Goal: Task Accomplishment & Management: Manage account settings

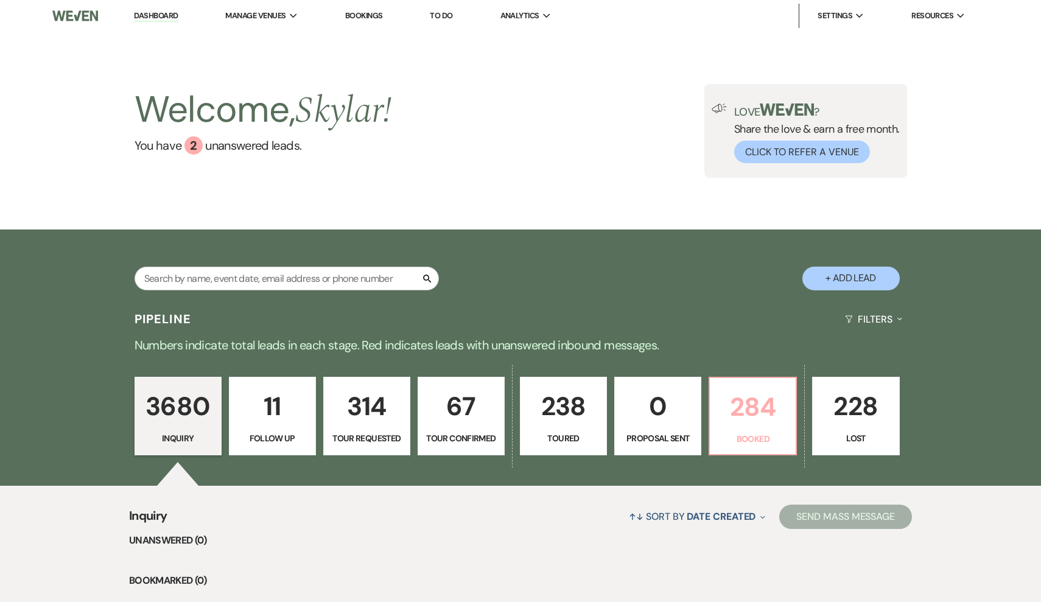
click at [738, 437] on p "Booked" at bounding box center [752, 438] width 71 height 13
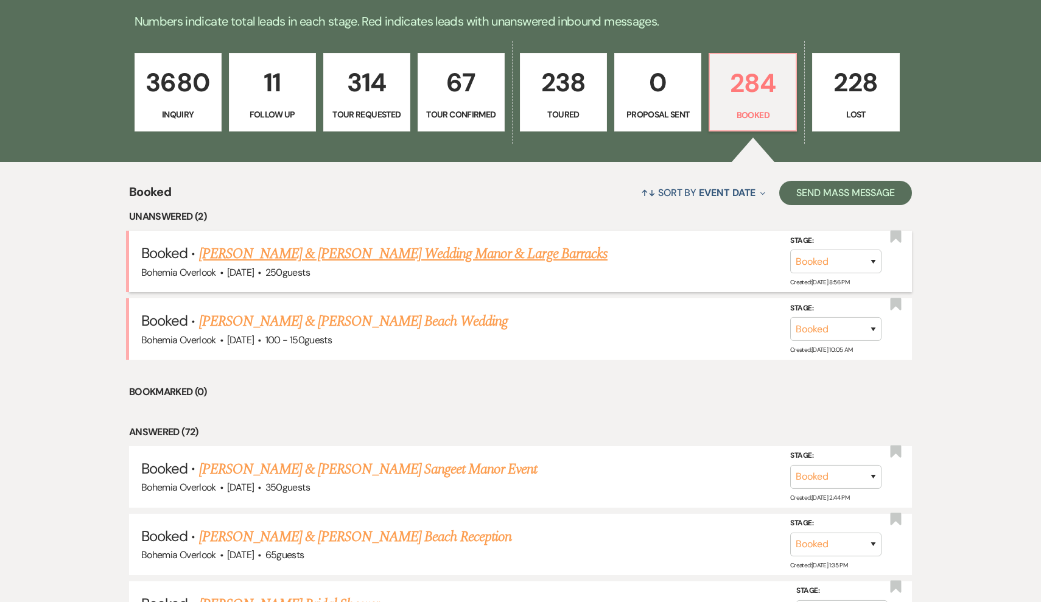
scroll to position [321, 0]
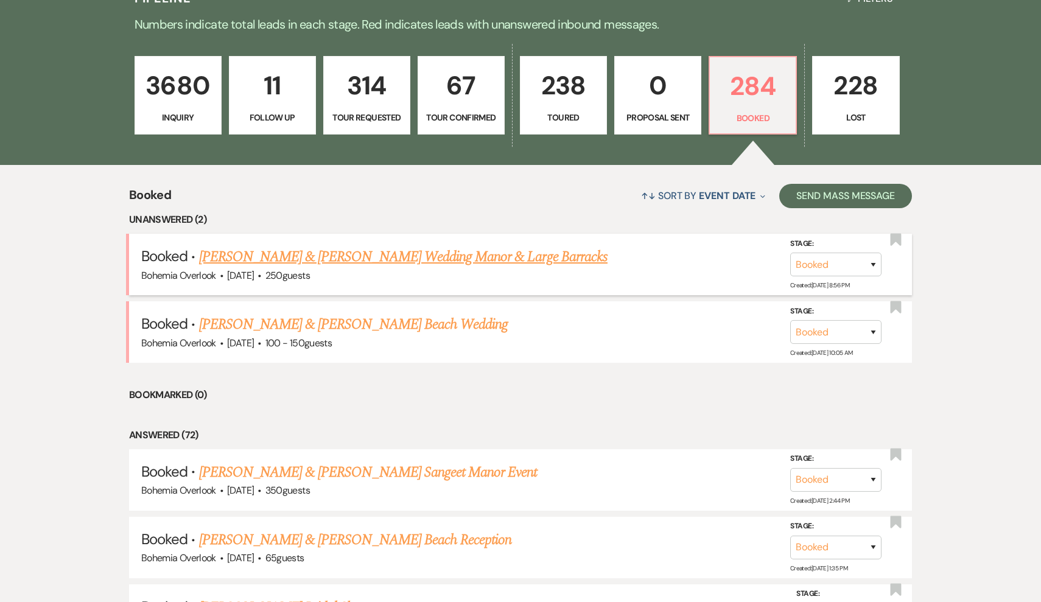
click at [488, 260] on link "[PERSON_NAME] & [PERSON_NAME] Wedding Manor & Large Barracks" at bounding box center [403, 257] width 409 height 22
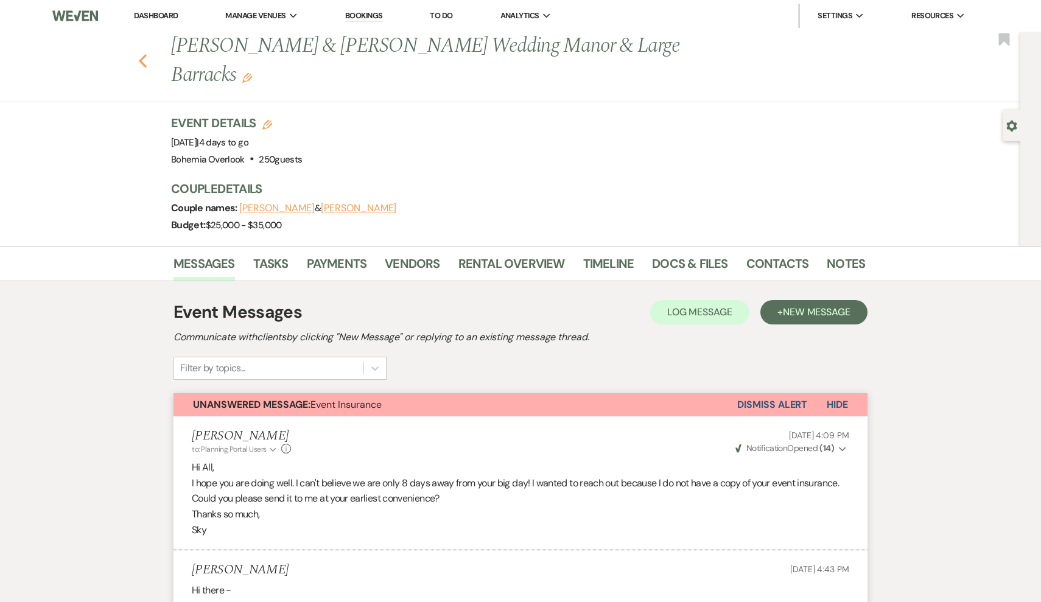
click at [144, 61] on icon "Previous" at bounding box center [142, 61] width 9 height 15
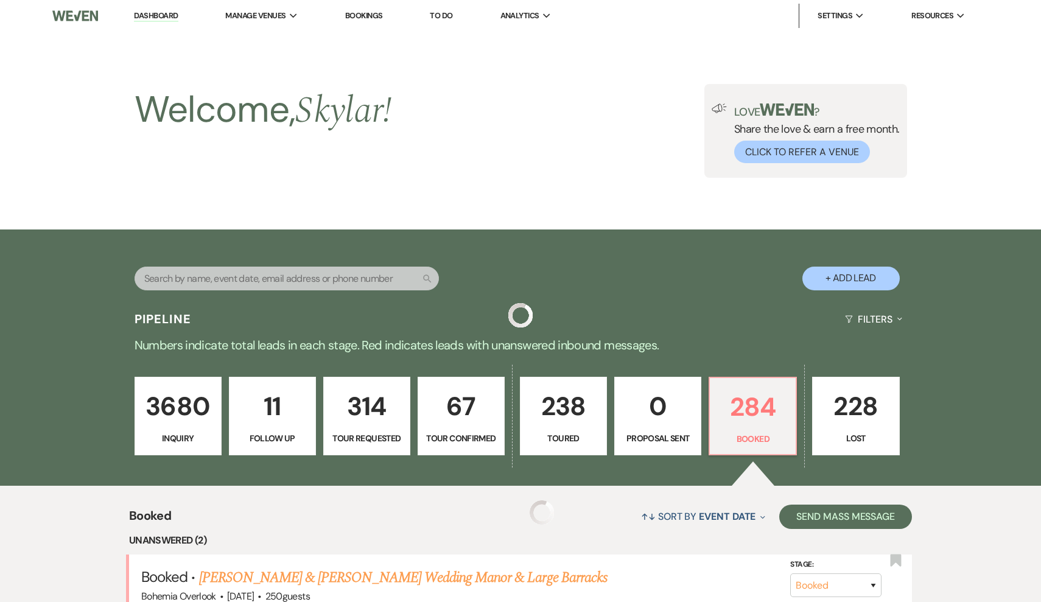
scroll to position [321, 0]
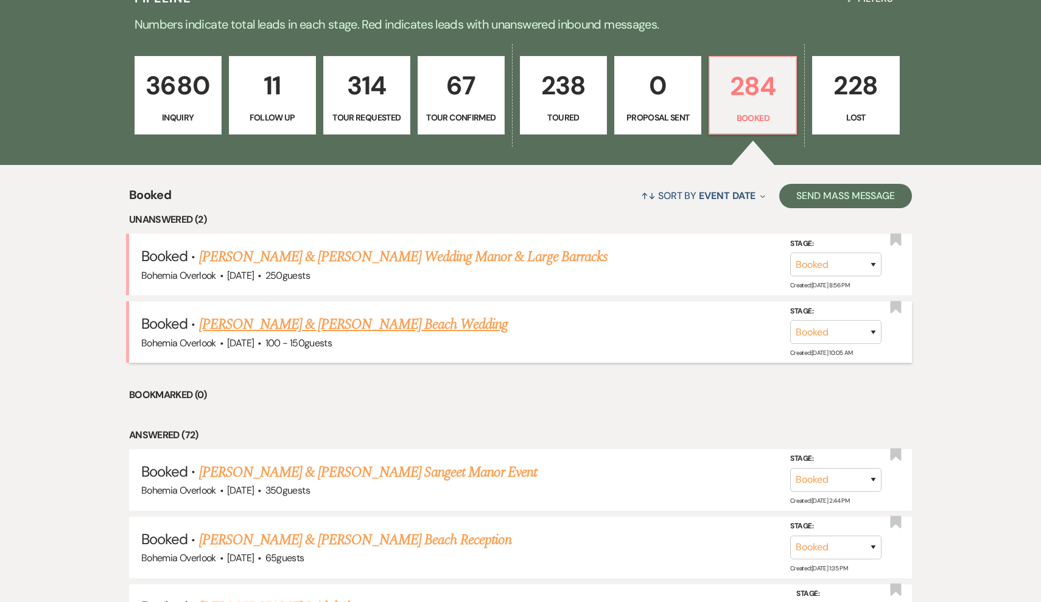
click at [421, 325] on link "[PERSON_NAME] & [PERSON_NAME] Beach Wedding" at bounding box center [353, 325] width 309 height 22
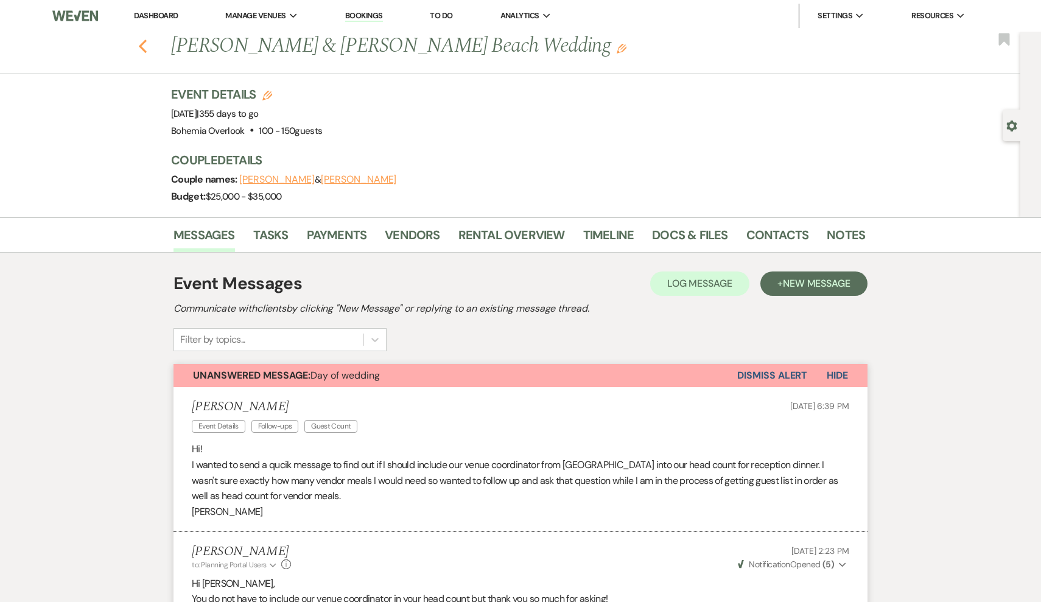
click at [141, 47] on use "button" at bounding box center [143, 46] width 8 height 13
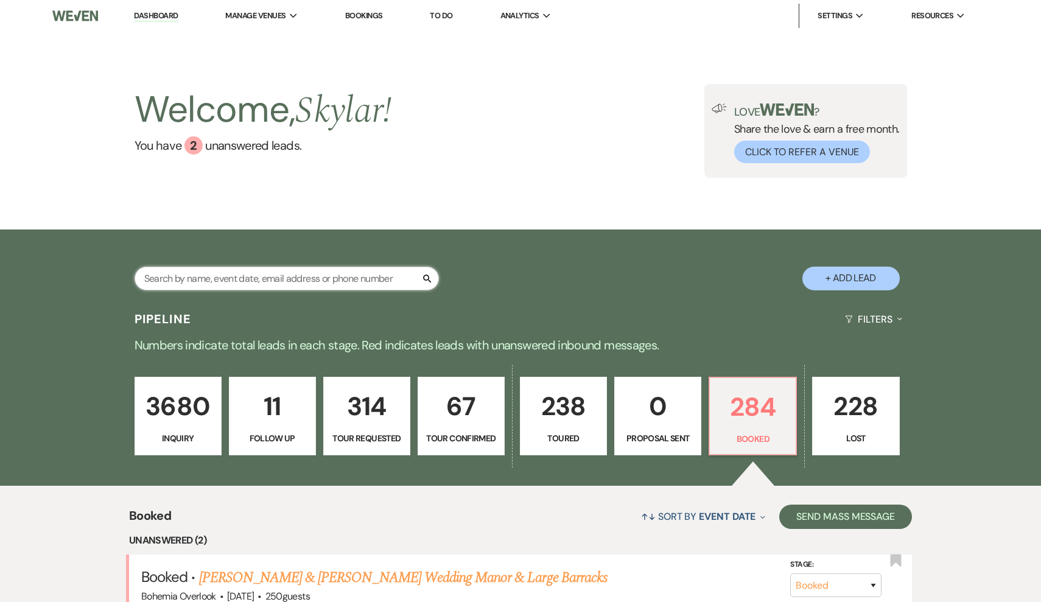
click at [267, 285] on input "text" at bounding box center [287, 279] width 304 height 24
type input "a"
type input "spr"
select select "8"
select select "6"
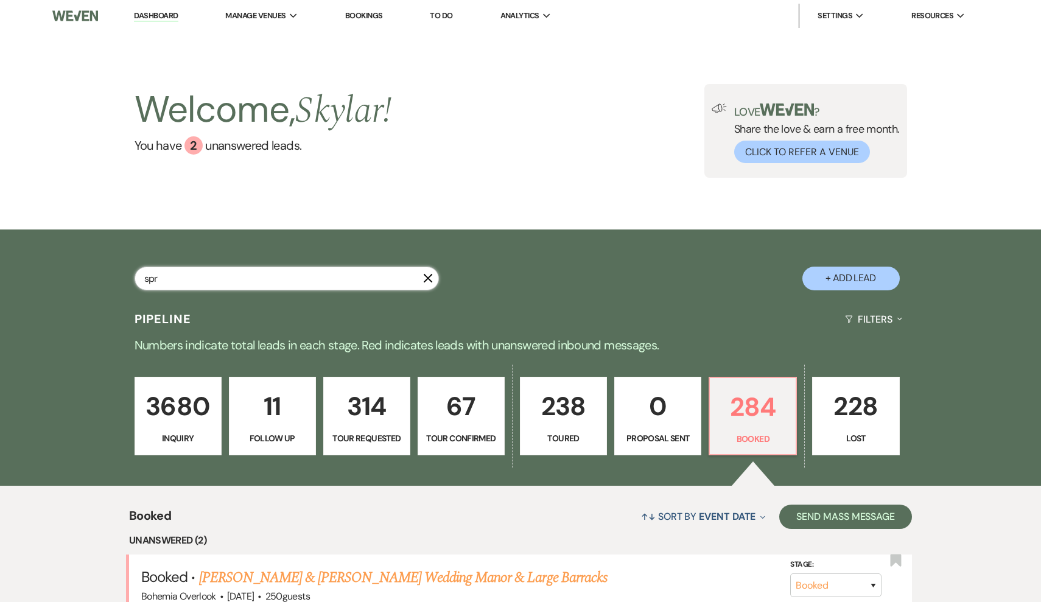
select select "5"
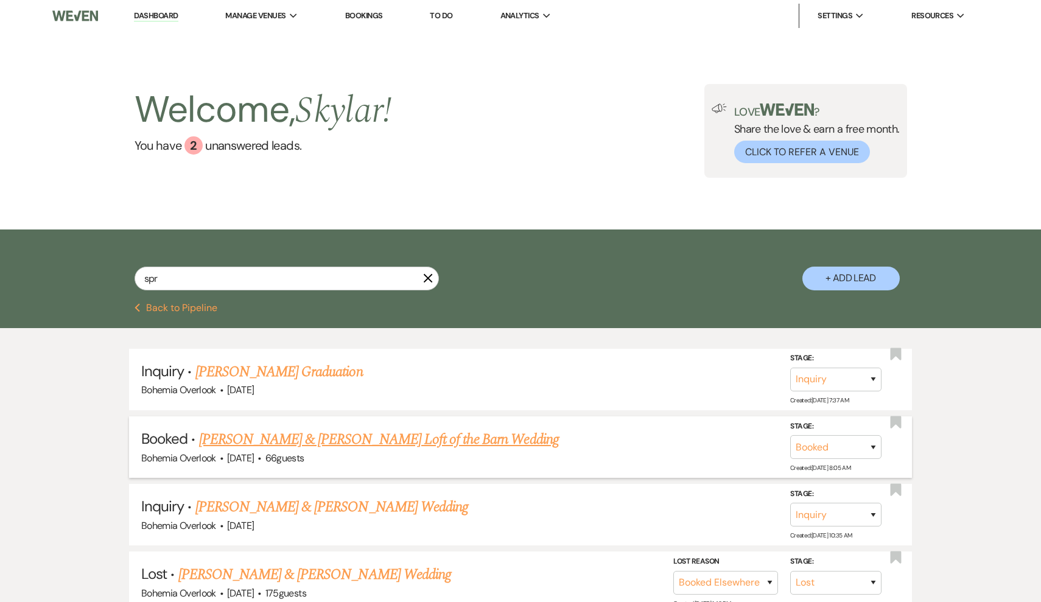
click at [258, 442] on link "[PERSON_NAME] & [PERSON_NAME] Loft of the Barn Wedding" at bounding box center [379, 440] width 360 height 22
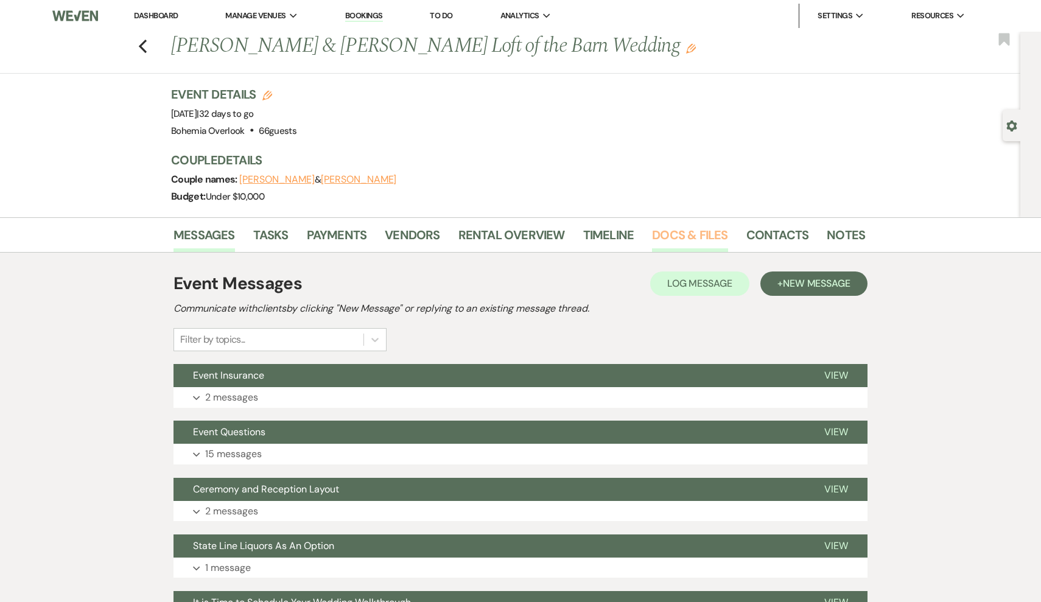
click at [663, 232] on link "Docs & Files" at bounding box center [690, 238] width 76 height 27
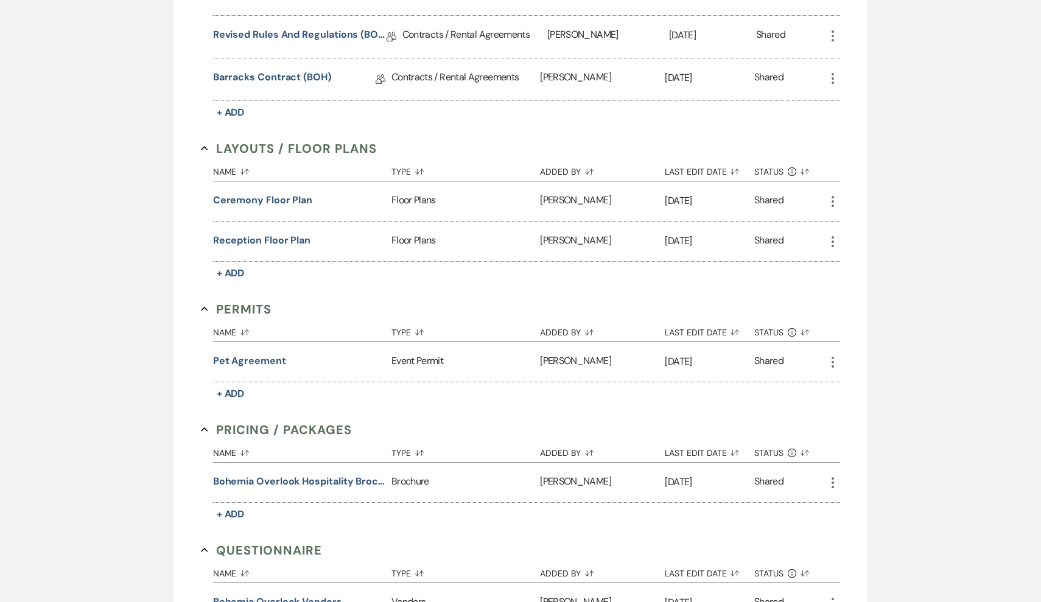
scroll to position [562, 0]
click at [250, 360] on button "Pet Agreement" at bounding box center [249, 361] width 73 height 15
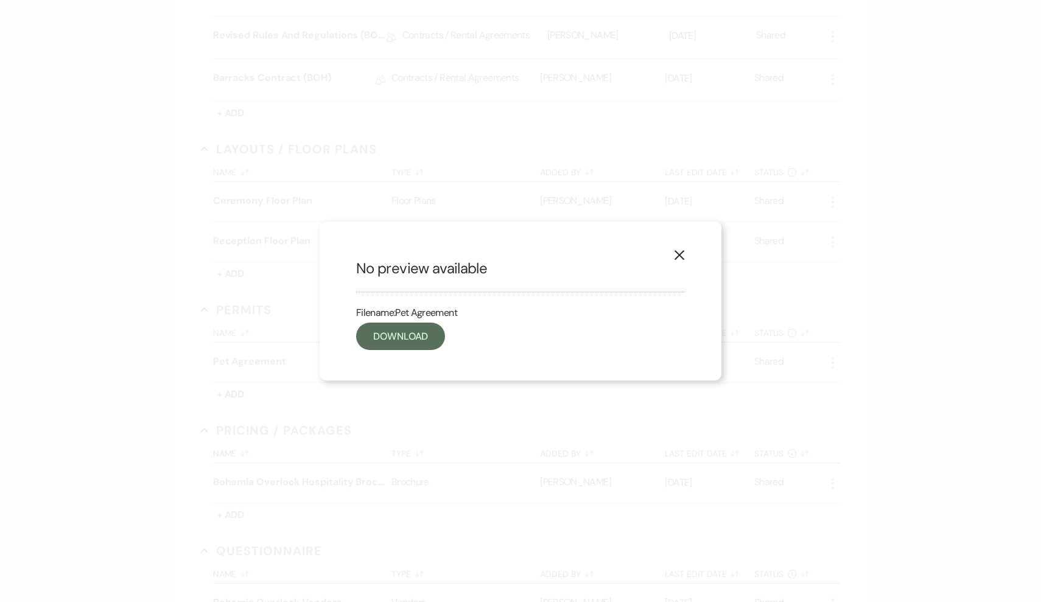
click at [268, 361] on div "X No preview available Filename: Pet Agreement Download" at bounding box center [520, 301] width 1041 height 602
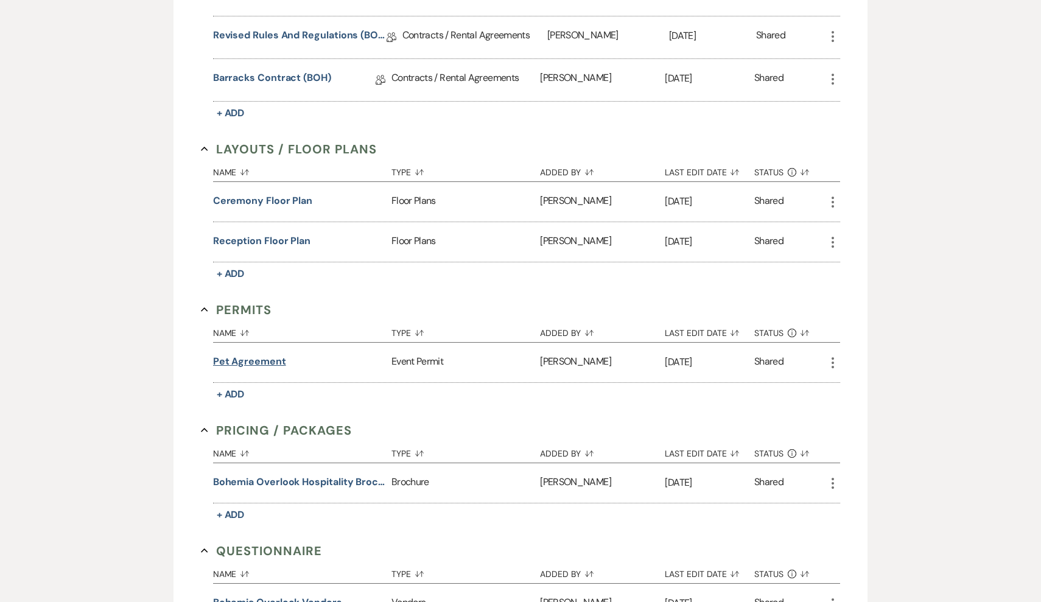
click at [260, 359] on button "Pet Agreement" at bounding box center [249, 361] width 73 height 15
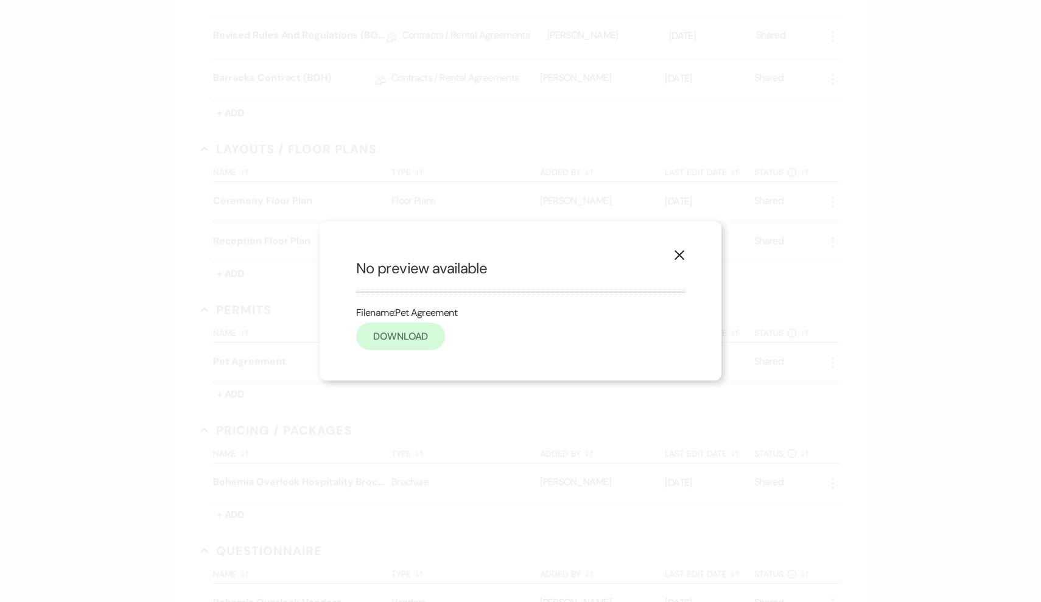
click at [410, 340] on link "Download" at bounding box center [400, 336] width 89 height 27
click at [675, 255] on icon "X" at bounding box center [679, 255] width 11 height 11
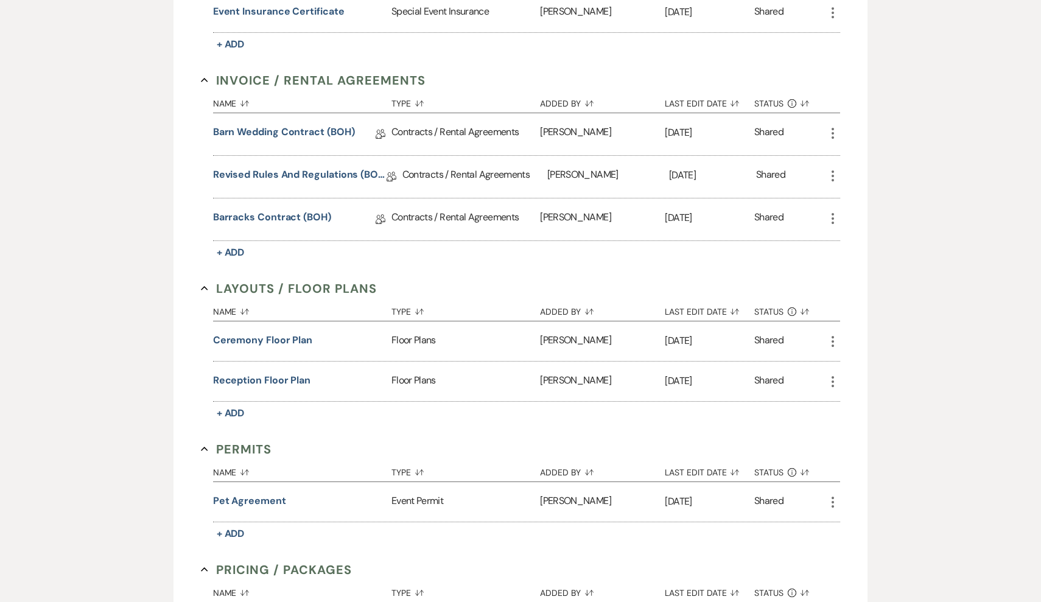
scroll to position [424, 0]
click at [308, 379] on button "Reception Floor Plan" at bounding box center [261, 379] width 97 height 15
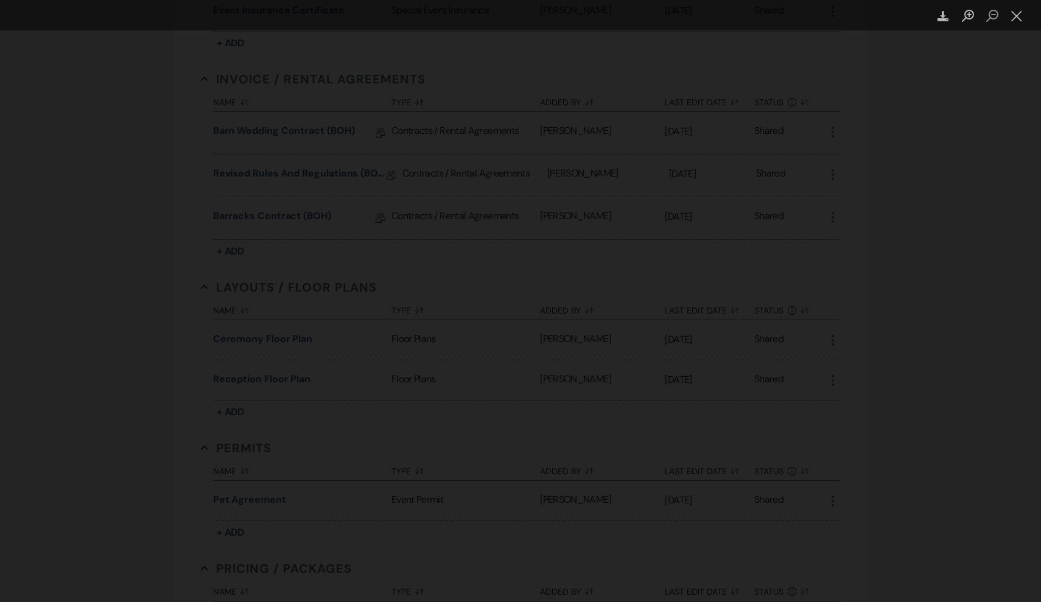
click at [842, 211] on div "Lightbox" at bounding box center [520, 301] width 1041 height 602
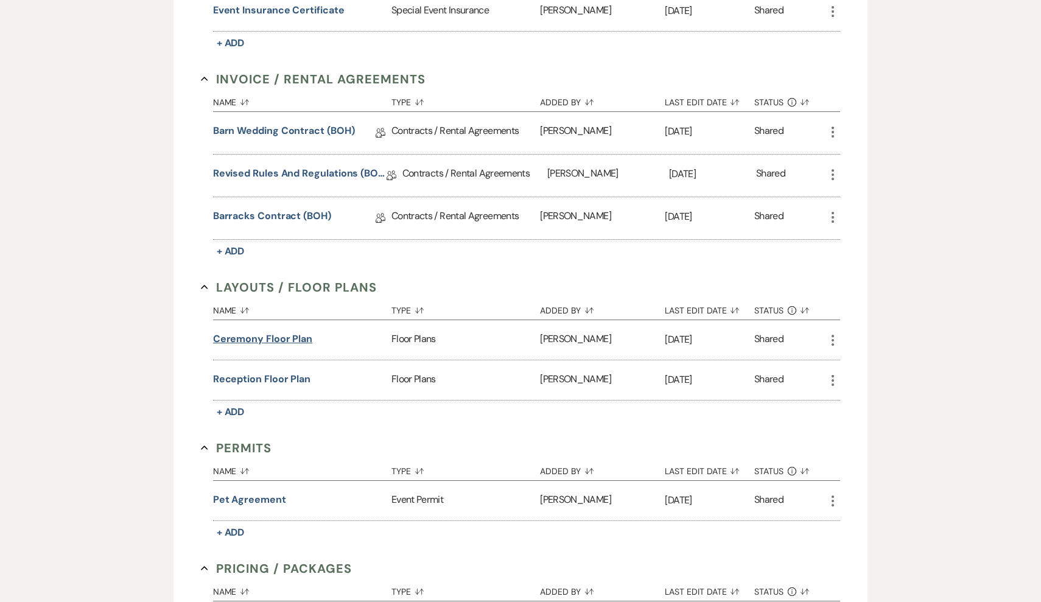
click at [275, 336] on button "Ceremony Floor Plan" at bounding box center [262, 339] width 99 height 15
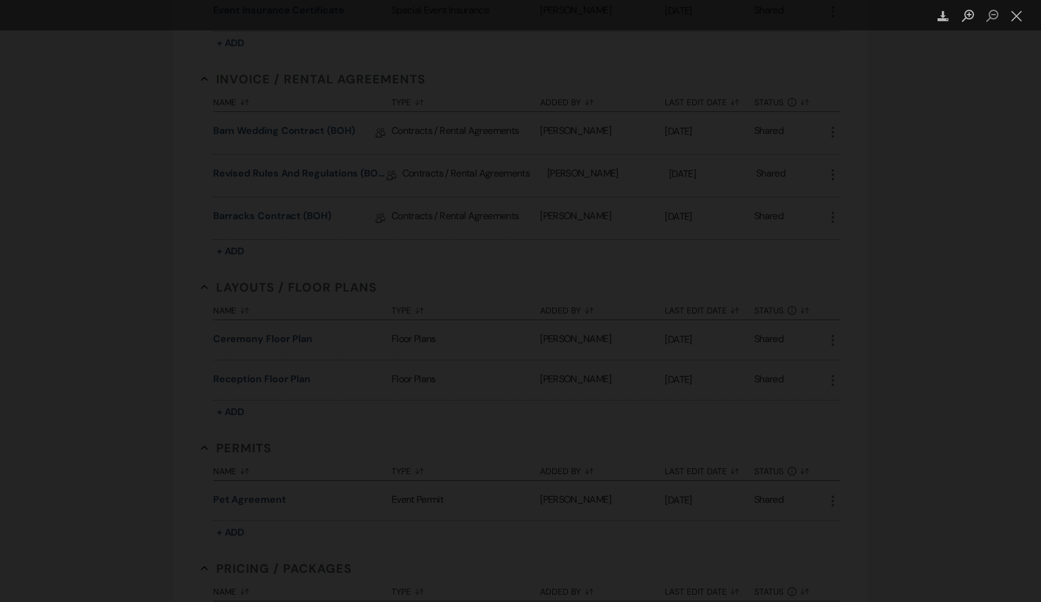
click at [845, 229] on div "Lightbox" at bounding box center [520, 301] width 1041 height 602
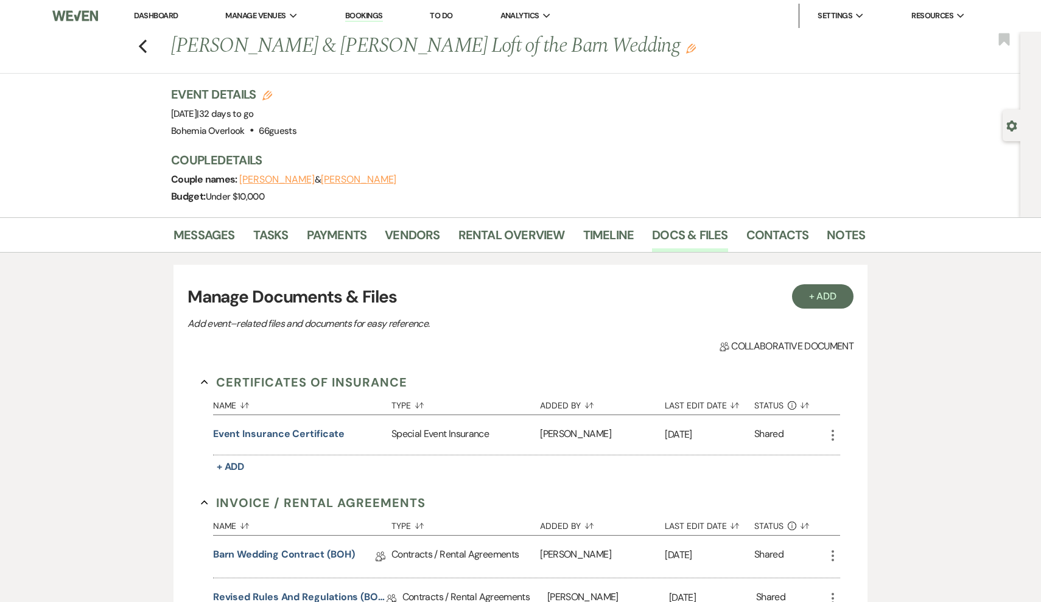
scroll to position [0, 0]
click at [796, 245] on link "Contacts" at bounding box center [778, 238] width 63 height 27
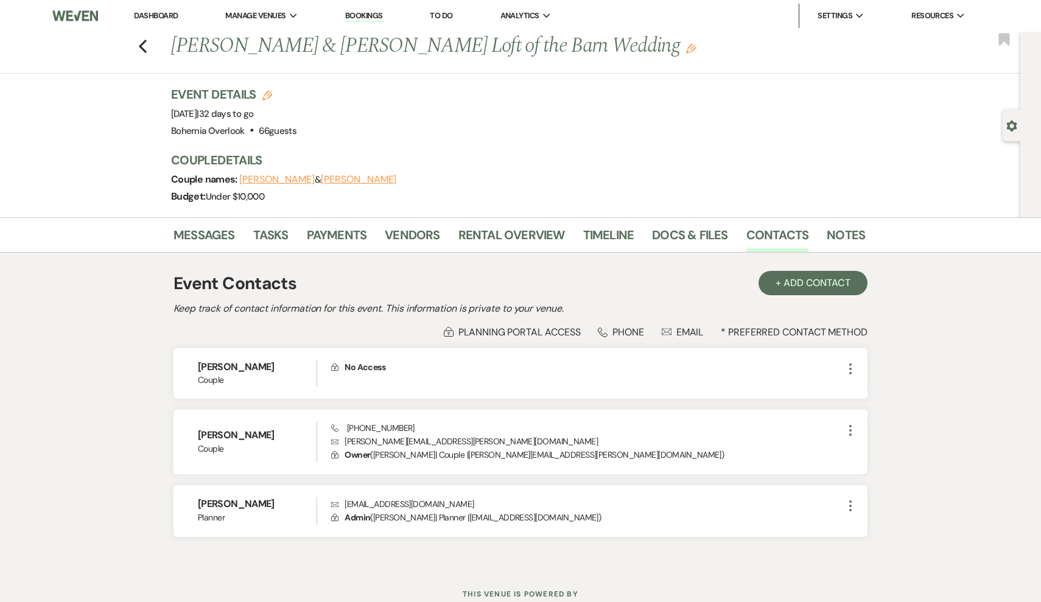
click at [417, 266] on div "Event Contacts + Add Contact Keep track of contact information for this event. …" at bounding box center [521, 409] width 694 height 289
click at [417, 232] on link "Vendors" at bounding box center [412, 238] width 55 height 27
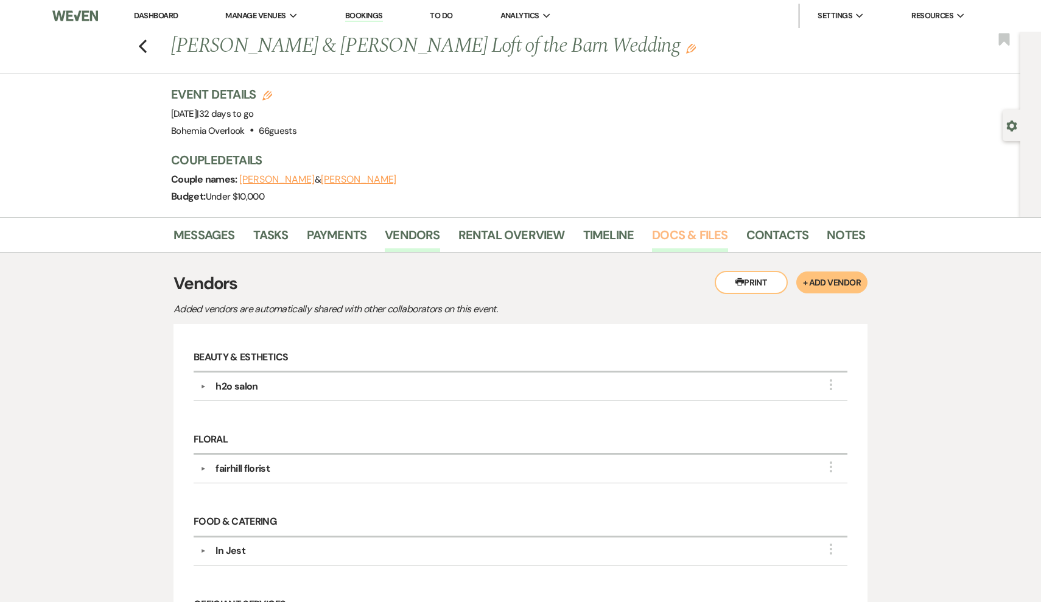
click at [660, 231] on link "Docs & Files" at bounding box center [690, 238] width 76 height 27
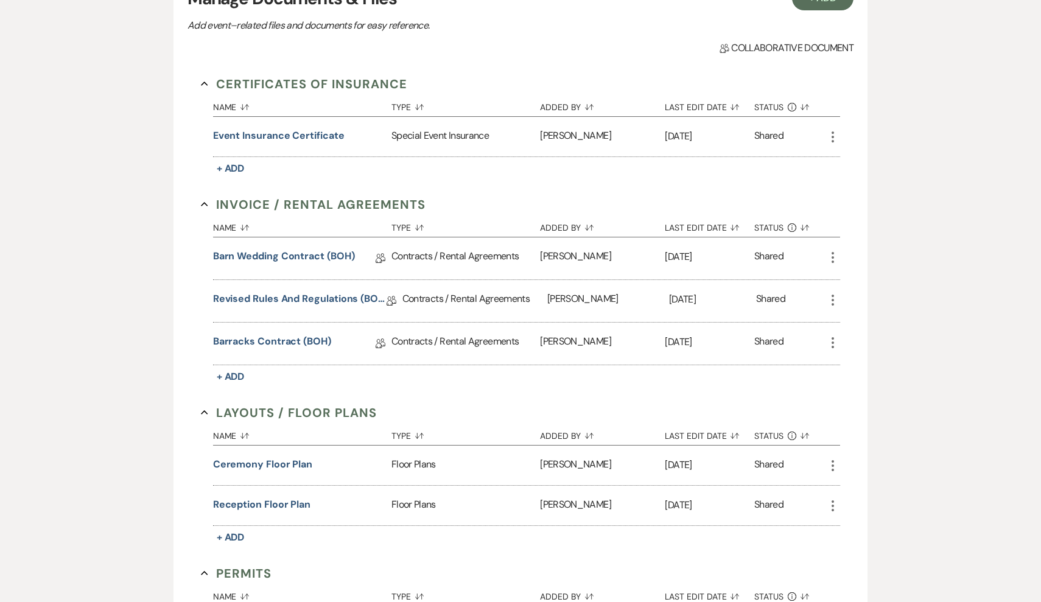
scroll to position [300, 0]
click at [233, 342] on link "Barracks Contract (BOH)" at bounding box center [272, 342] width 118 height 19
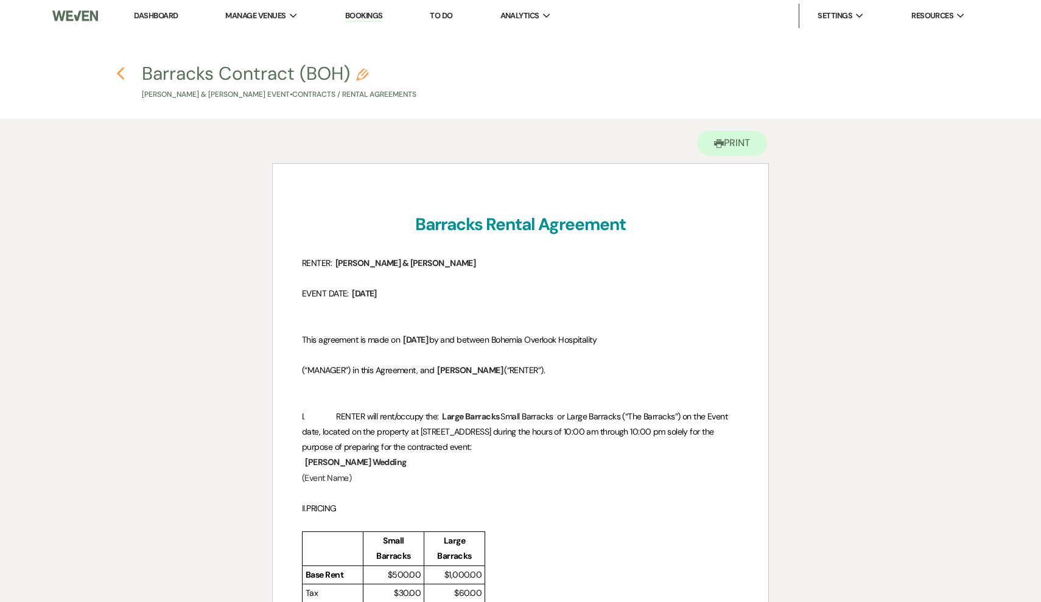
click at [121, 69] on use "button" at bounding box center [120, 73] width 8 height 13
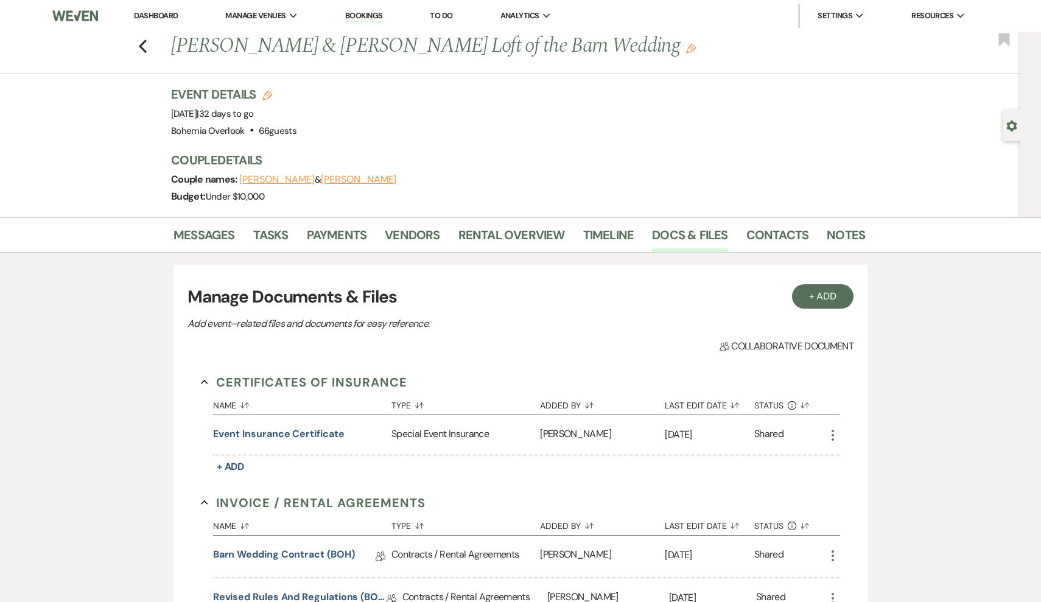
scroll to position [300, 0]
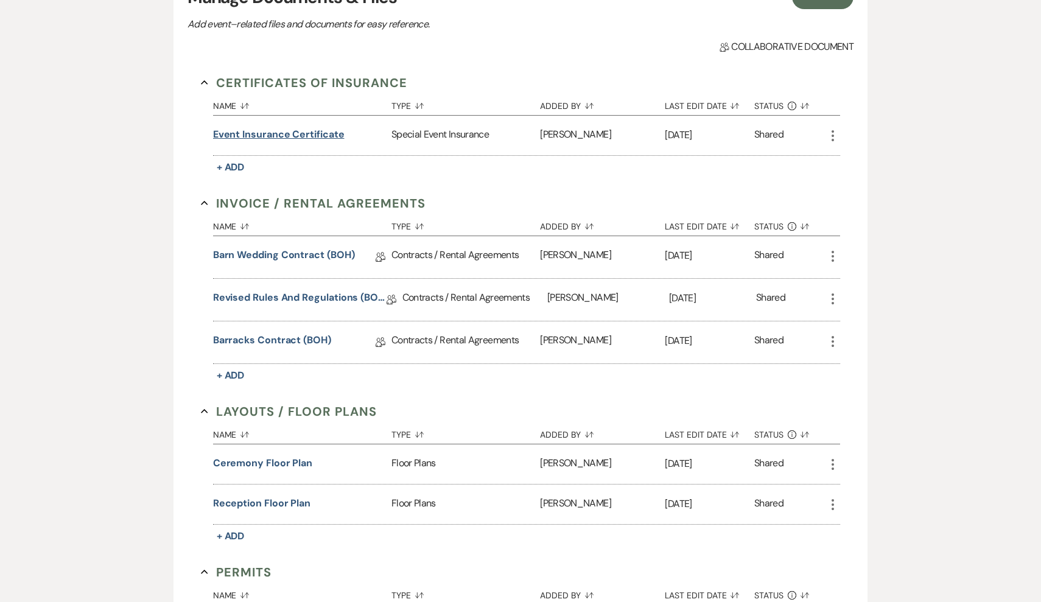
click at [271, 135] on button "Event Insurance certificate" at bounding box center [279, 134] width 132 height 15
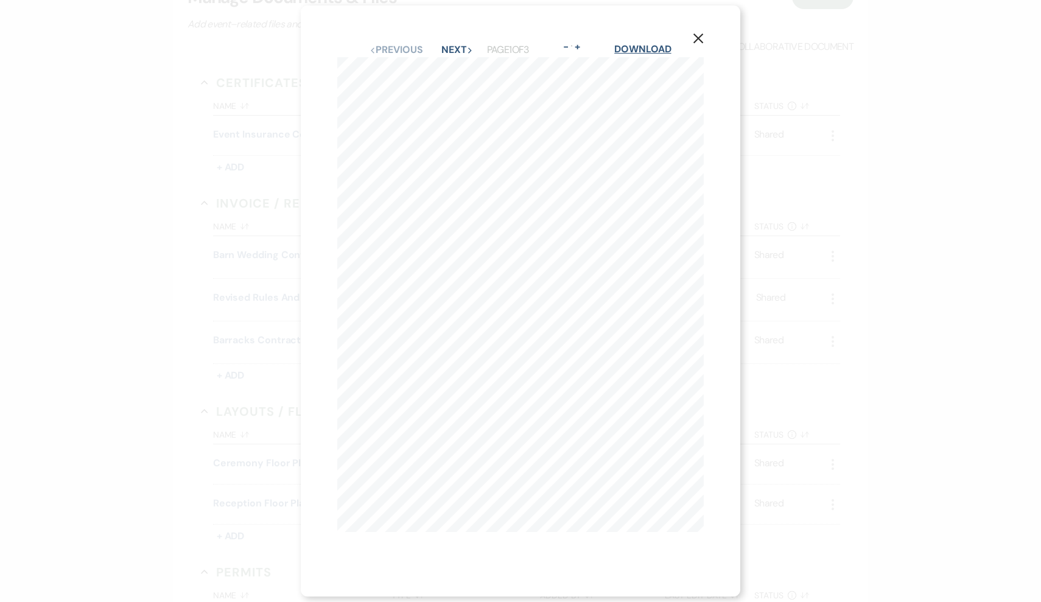
click at [658, 44] on link "Download" at bounding box center [642, 49] width 57 height 13
click at [801, 256] on div "X Previous Previous Next Next Page 1 of 3 - Zoom + Download SHOULD ANY OF THE A…" at bounding box center [520, 301] width 1041 height 602
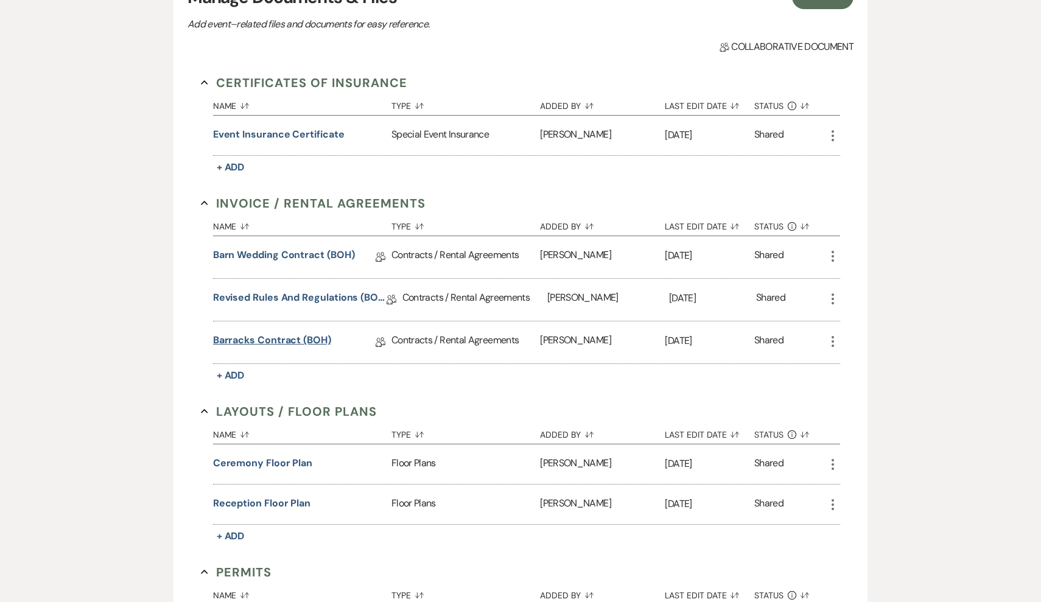
click at [312, 343] on link "Barracks Contract (BOH)" at bounding box center [272, 342] width 118 height 19
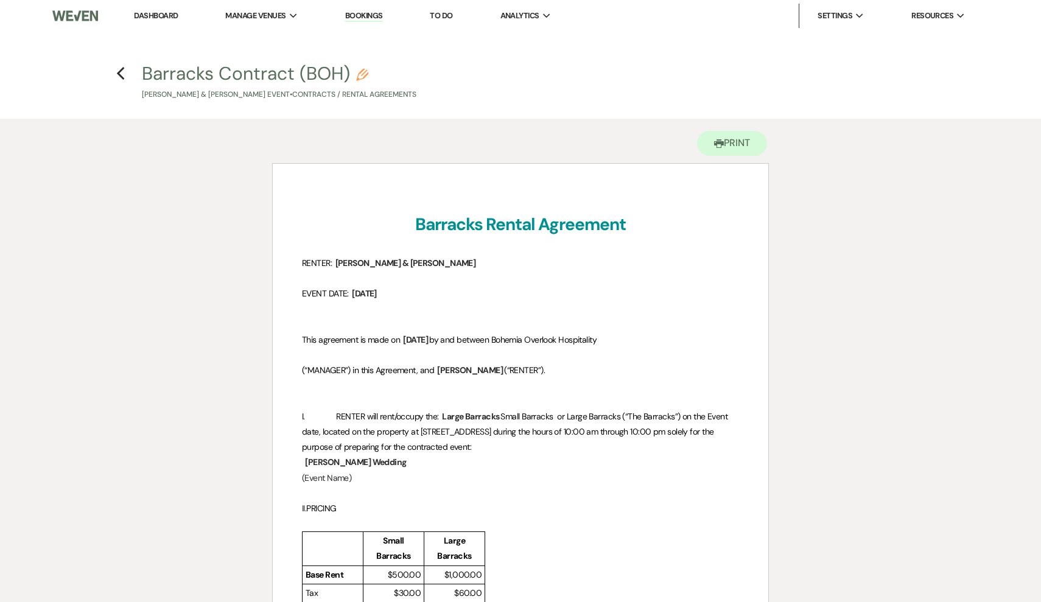
click at [738, 127] on div "Printer Print" at bounding box center [520, 141] width 497 height 44
click at [736, 147] on button "Printer Print" at bounding box center [732, 143] width 70 height 25
click at [737, 141] on button "Printer Print" at bounding box center [732, 143] width 70 height 25
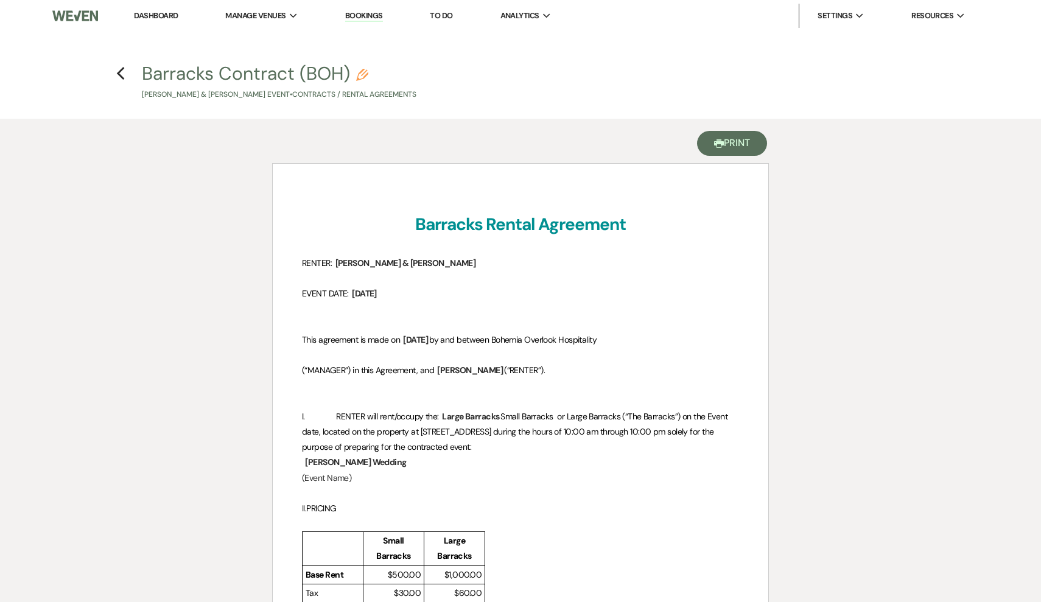
click at [723, 155] on button "Printer Print" at bounding box center [732, 143] width 70 height 25
click at [124, 71] on icon "Previous" at bounding box center [120, 73] width 9 height 15
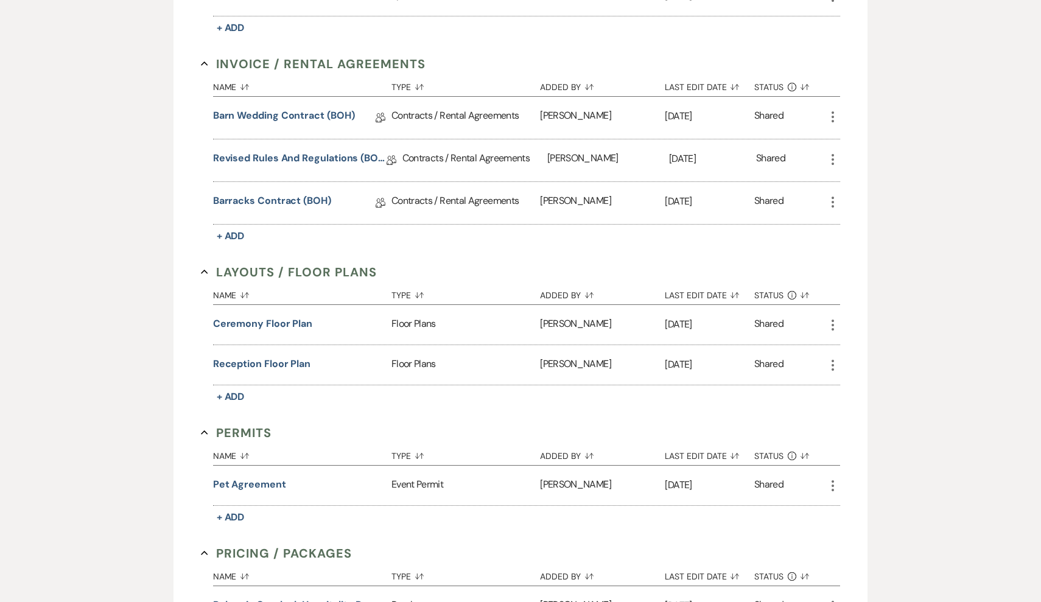
scroll to position [482, 0]
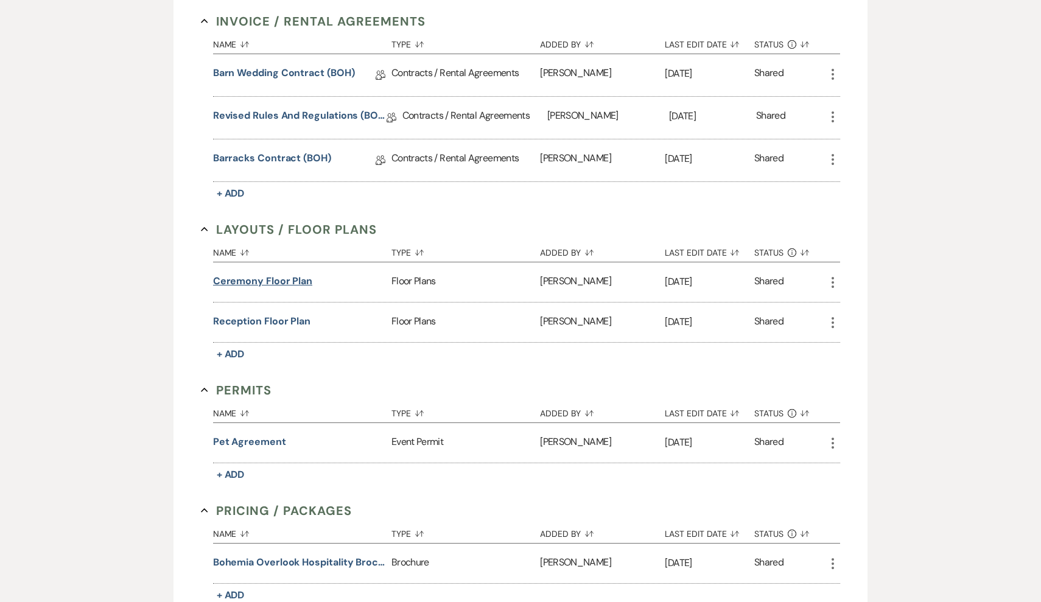
click at [279, 283] on button "Ceremony Floor Plan" at bounding box center [262, 281] width 99 height 15
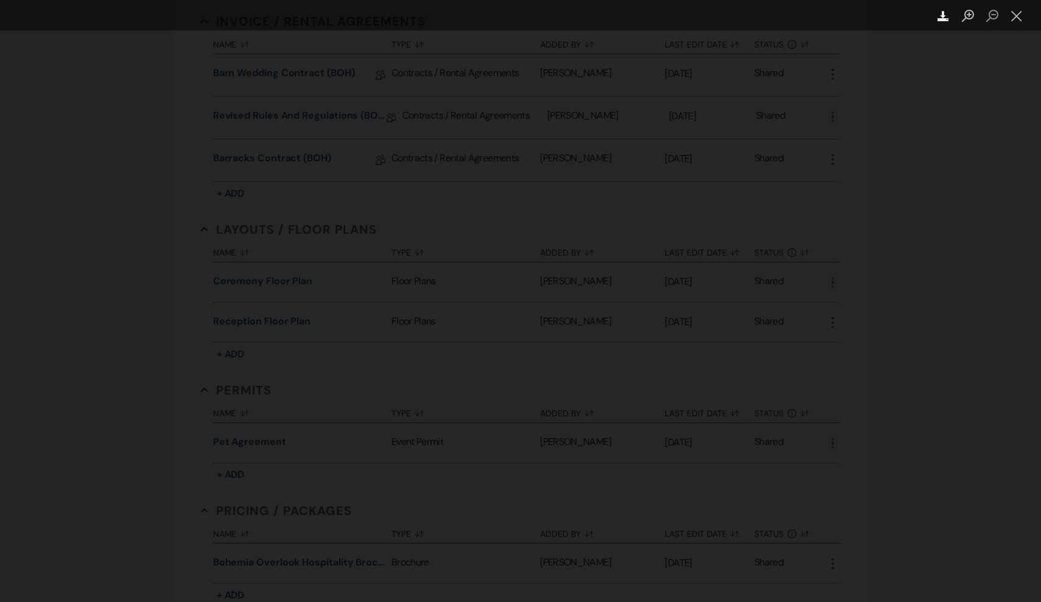
click at [946, 16] on icon "Download" at bounding box center [944, 16] width 12 height 12
click at [960, 241] on div "Lightbox" at bounding box center [520, 301] width 1041 height 602
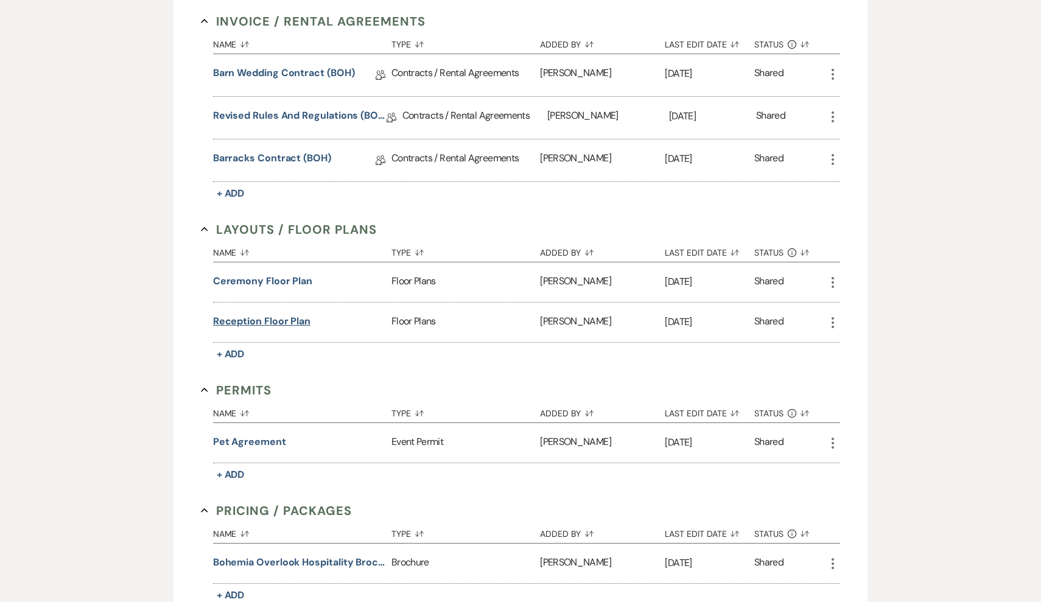
click at [258, 328] on button "Reception Floor Plan" at bounding box center [261, 321] width 97 height 15
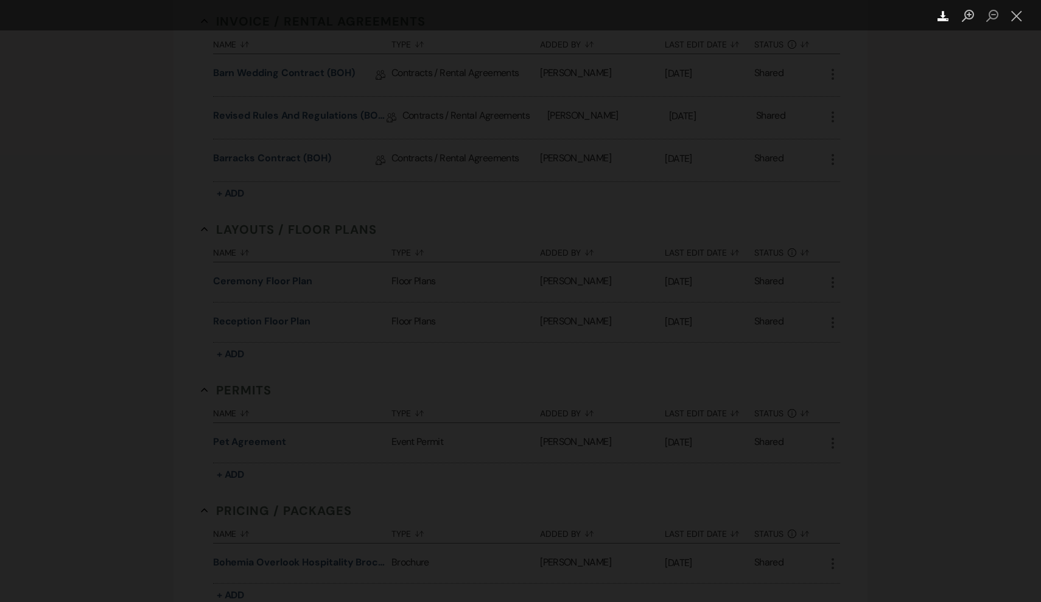
click at [945, 19] on use "Lightbox" at bounding box center [943, 16] width 11 height 10
click at [216, 431] on div "Lightbox" at bounding box center [520, 301] width 1041 height 602
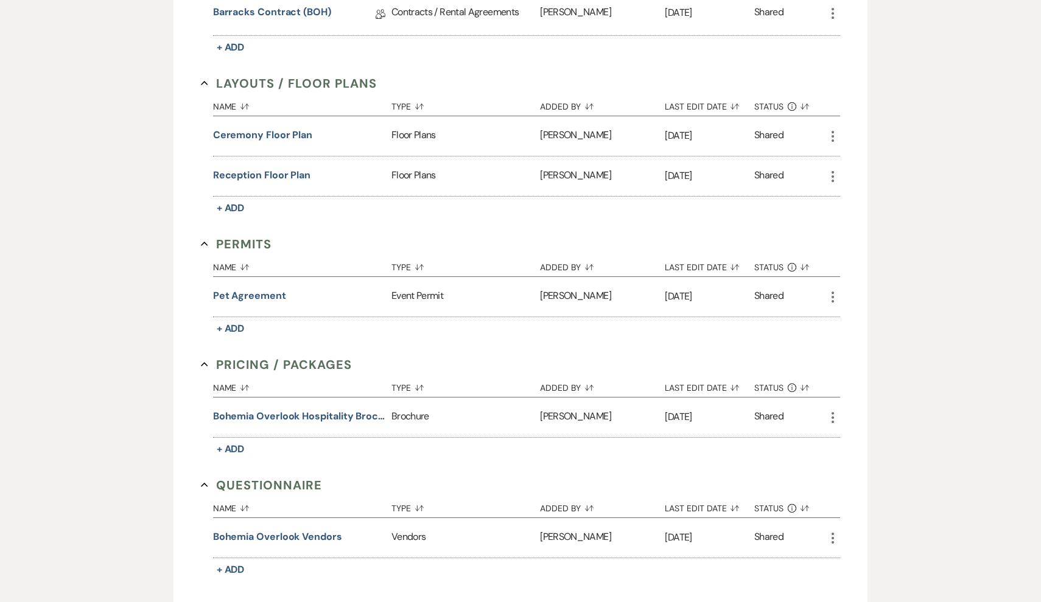
scroll to position [628, 0]
click at [898, 365] on div "Messages Tasks Payments Vendors Rental Overview Timeline Docs & Files Contacts …" at bounding box center [520, 140] width 1041 height 1103
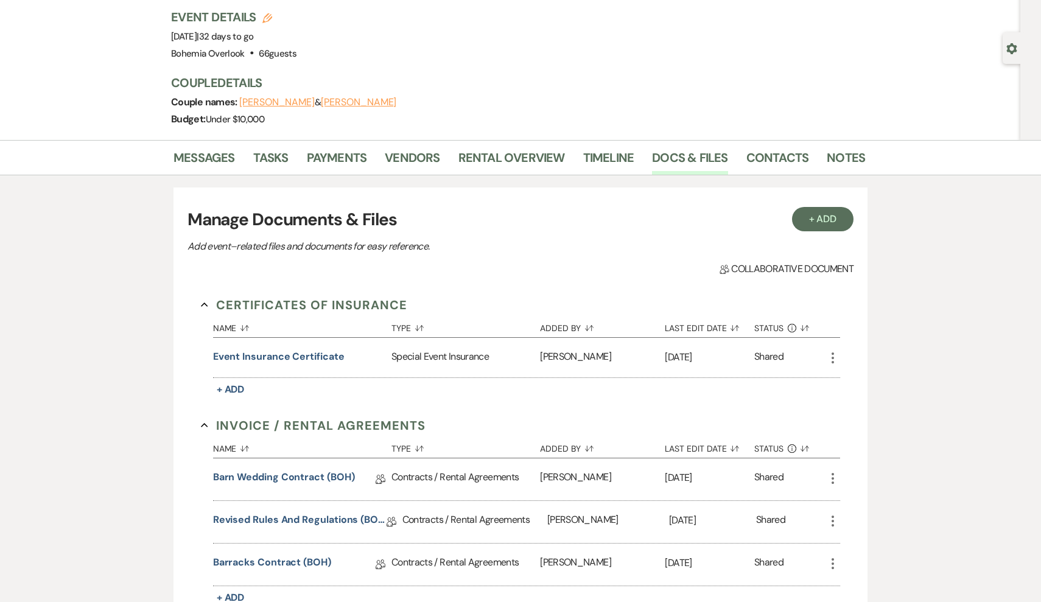
scroll to position [58, 0]
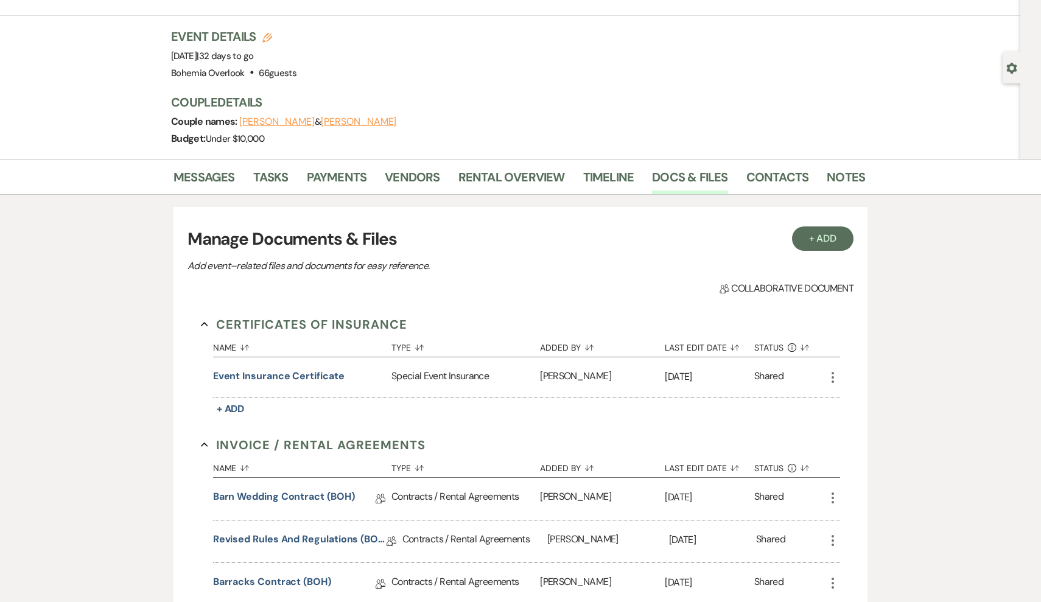
click at [239, 166] on li "Messages" at bounding box center [214, 179] width 80 height 29
click at [224, 183] on link "Messages" at bounding box center [205, 180] width 62 height 27
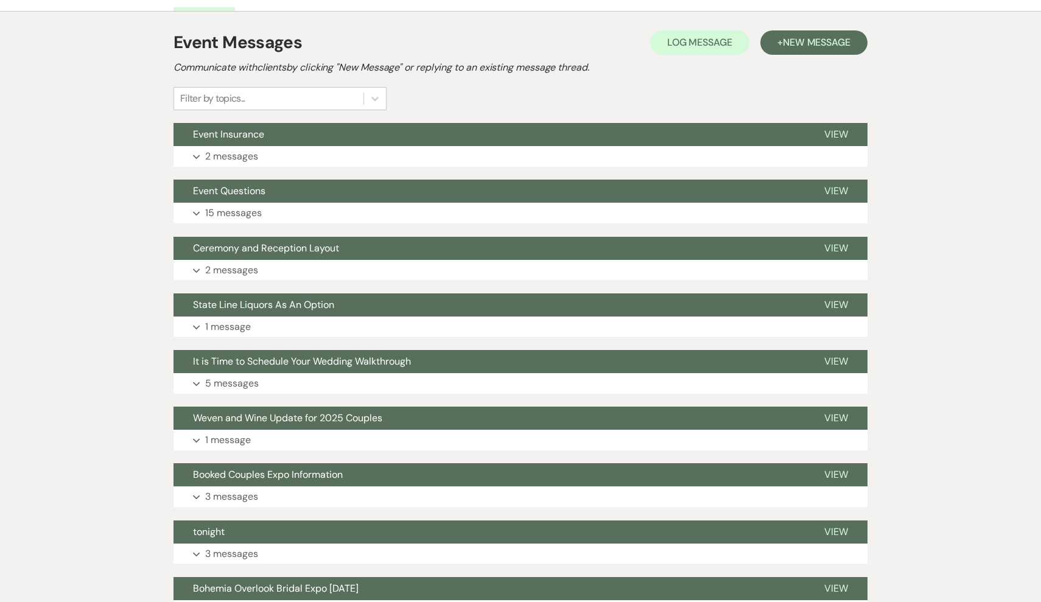
scroll to position [243, 0]
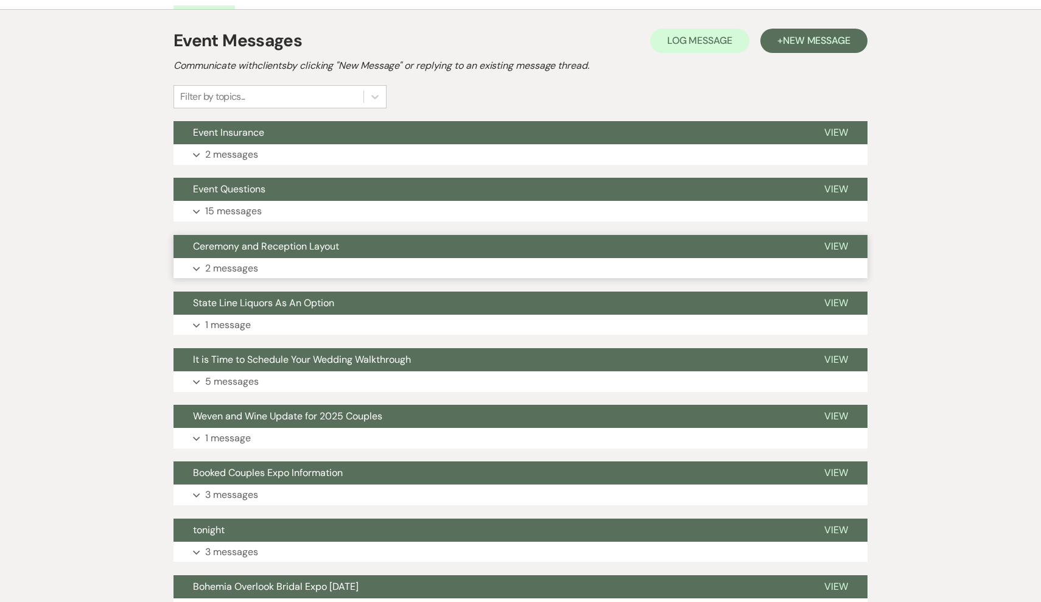
click at [372, 271] on button "Expand 2 messages" at bounding box center [521, 268] width 694 height 21
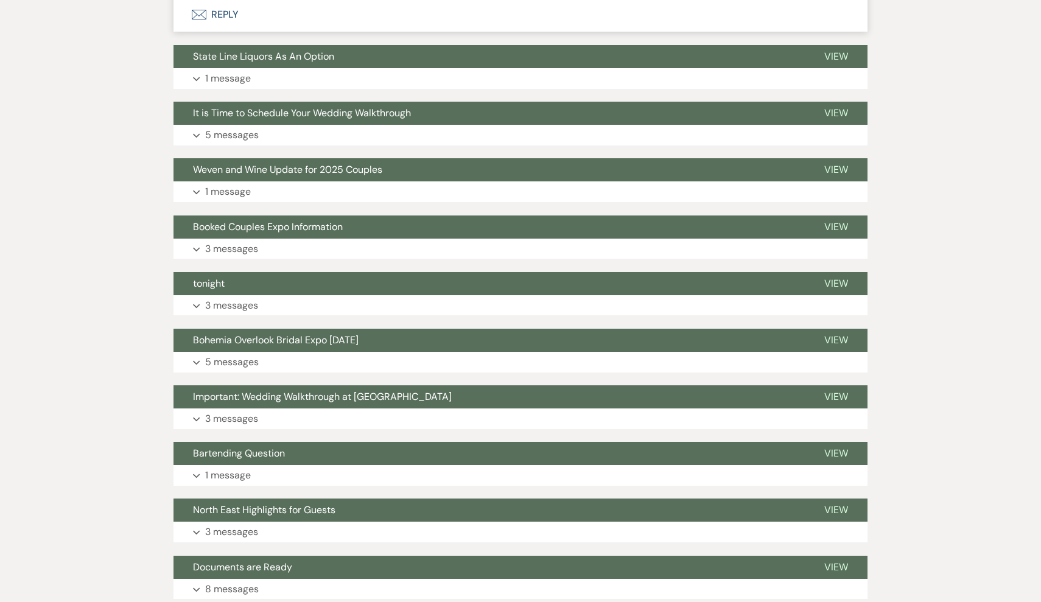
scroll to position [934, 0]
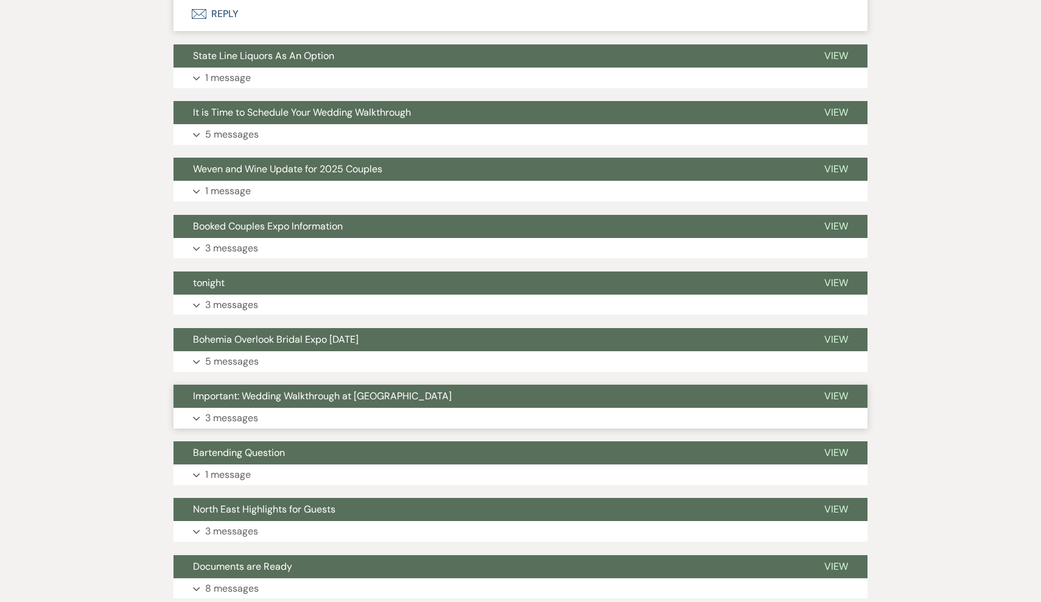
click at [451, 408] on button "Expand 3 messages" at bounding box center [521, 418] width 694 height 21
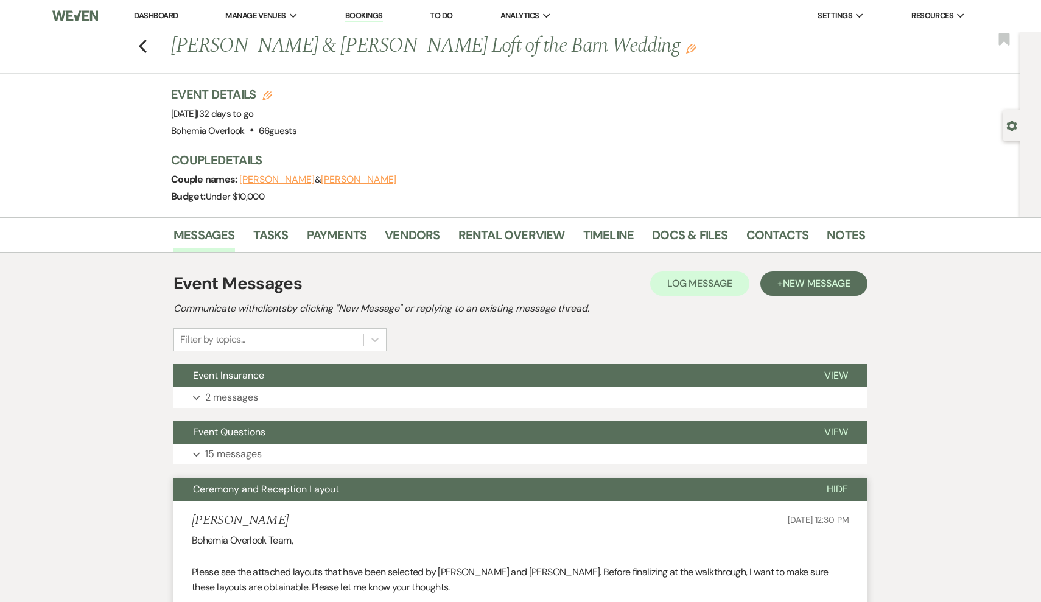
scroll to position [0, 0]
click at [394, 244] on link "Vendors" at bounding box center [412, 238] width 55 height 27
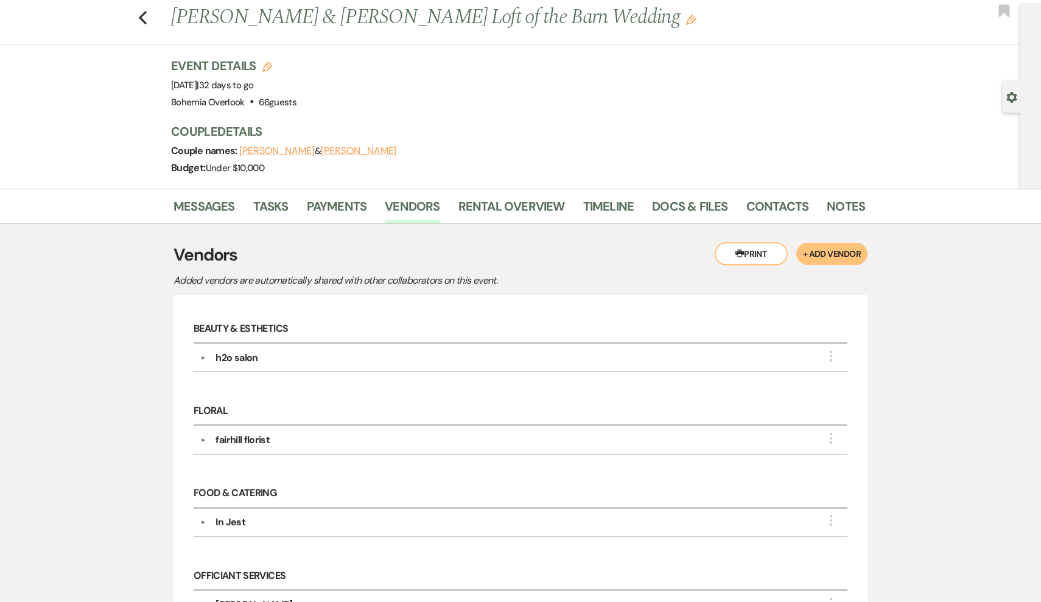
scroll to position [-1, 0]
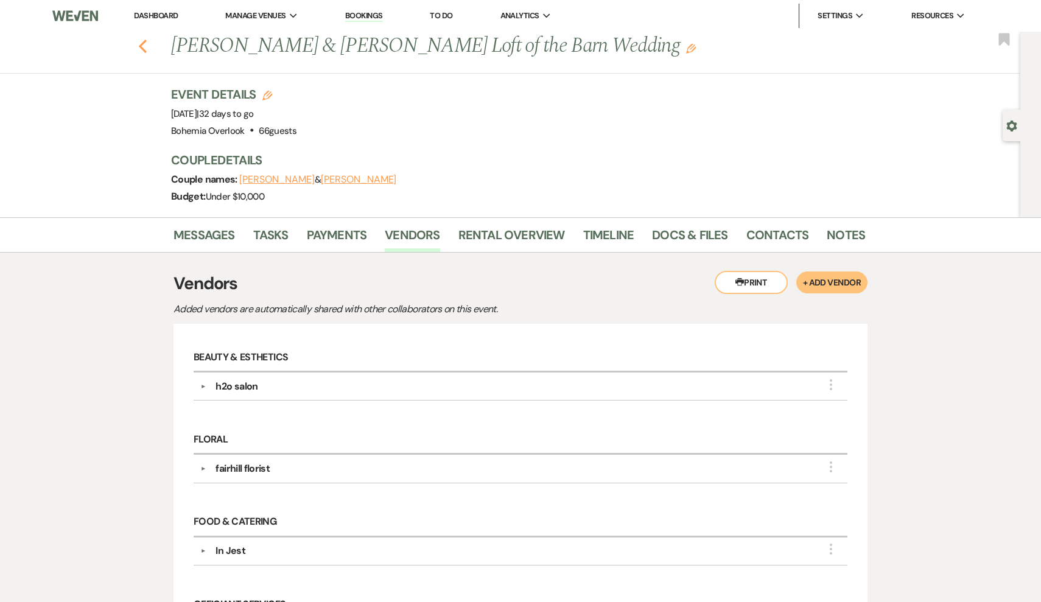
click at [146, 50] on icon "Previous" at bounding box center [142, 46] width 9 height 15
select select "8"
select select "6"
select select "5"
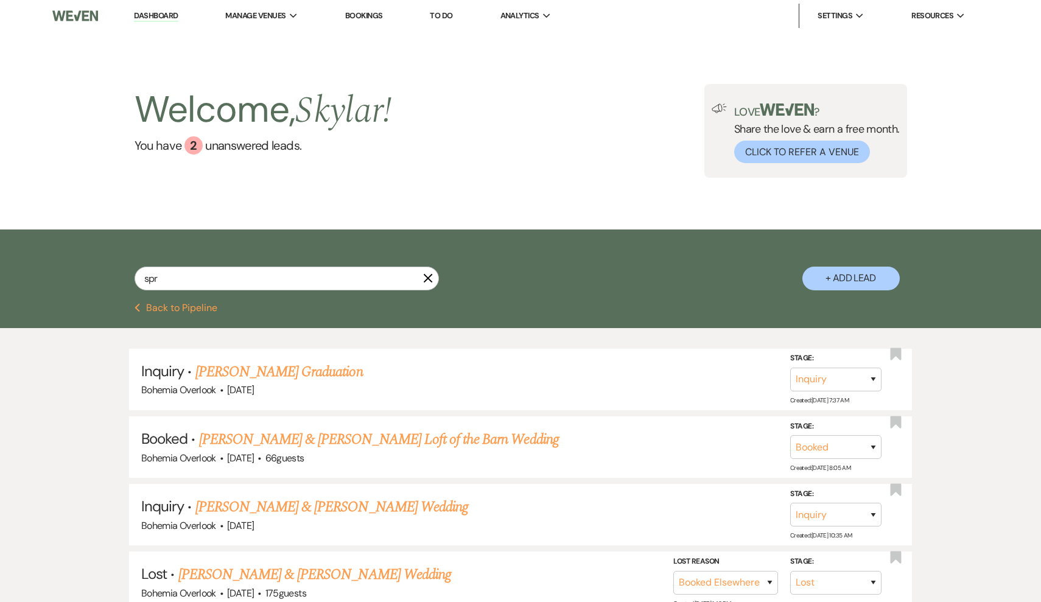
click at [426, 275] on icon "X" at bounding box center [428, 278] width 10 height 10
